Goal: Task Accomplishment & Management: Use online tool/utility

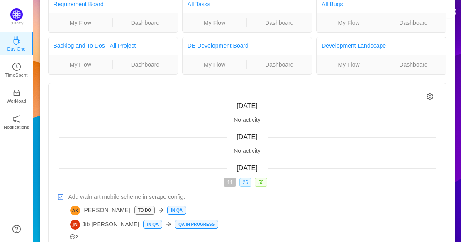
scroll to position [114, 0]
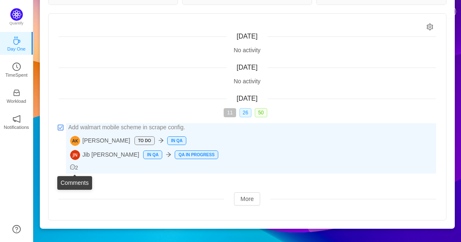
click at [72, 167] on icon "icon: message" at bounding box center [72, 167] width 5 height 5
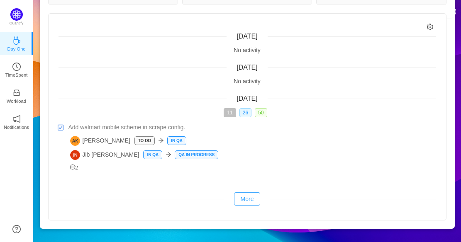
click at [243, 202] on button "More" at bounding box center [247, 198] width 27 height 13
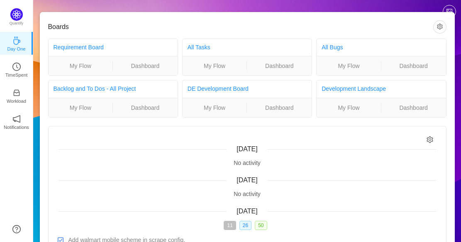
scroll to position [0, 0]
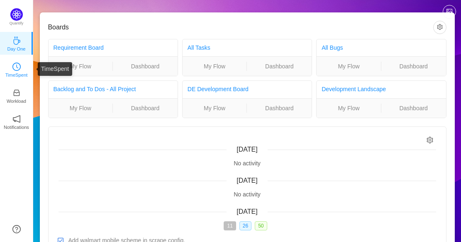
click at [20, 67] on icon "icon: clock-circle" at bounding box center [16, 67] width 8 height 8
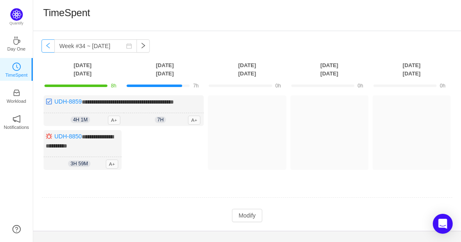
click at [49, 48] on button "button" at bounding box center [47, 45] width 13 height 13
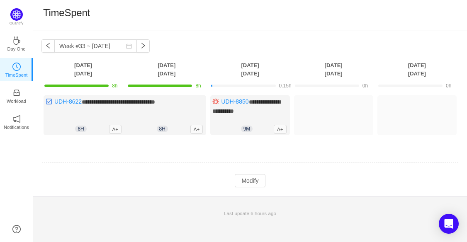
click at [264, 153] on td at bounding box center [249, 163] width 417 height 21
click at [263, 86] on div at bounding box center [243, 86] width 64 height 2
click at [338, 81] on td "0h" at bounding box center [333, 85] width 83 height 15
click at [403, 84] on div at bounding box center [417, 85] width 78 height 7
click at [136, 43] on button "button" at bounding box center [142, 45] width 13 height 13
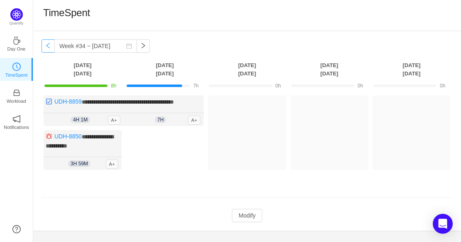
click at [46, 45] on button "button" at bounding box center [47, 45] width 13 height 13
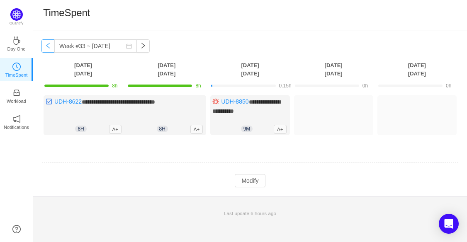
click at [51, 49] on button "button" at bounding box center [47, 45] width 13 height 13
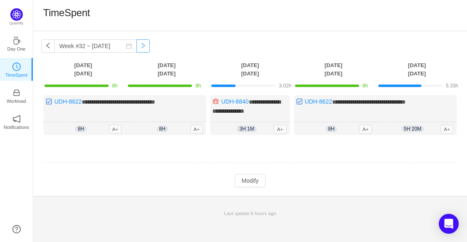
click at [136, 46] on button "button" at bounding box center [142, 45] width 13 height 13
type input "Week #33 ~ [DATE]"
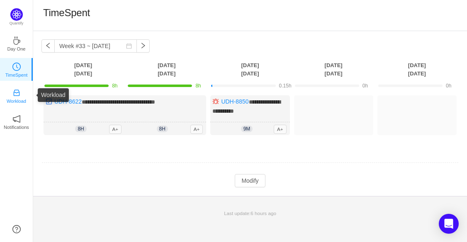
click at [13, 99] on p "Workload" at bounding box center [16, 100] width 19 height 7
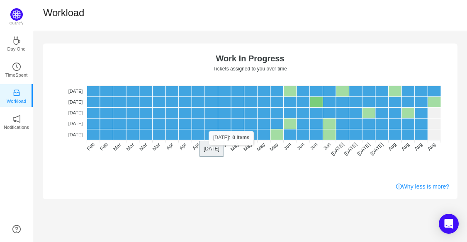
click at [243, 208] on div "No data No WIP Optimal (1-4) High (5-10) Overburdened (10+) Work In Progress Ti…" at bounding box center [250, 136] width 434 height 211
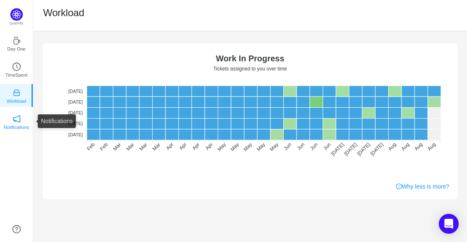
click at [12, 118] on link "Notifications" at bounding box center [16, 121] width 8 height 8
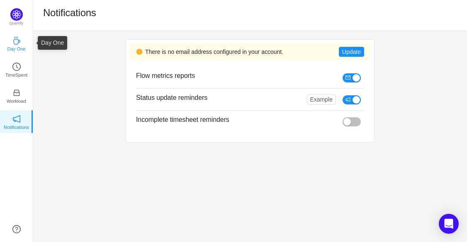
click at [16, 39] on icon "icon: coffee" at bounding box center [16, 40] width 7 height 8
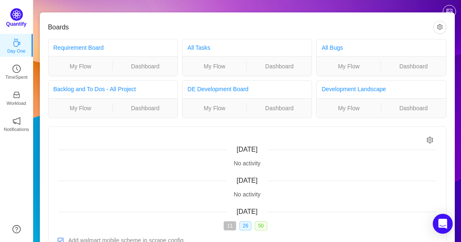
click at [16, 20] on p "Quantify" at bounding box center [16, 23] width 20 height 7
